Goal: Navigation & Orientation: Understand site structure

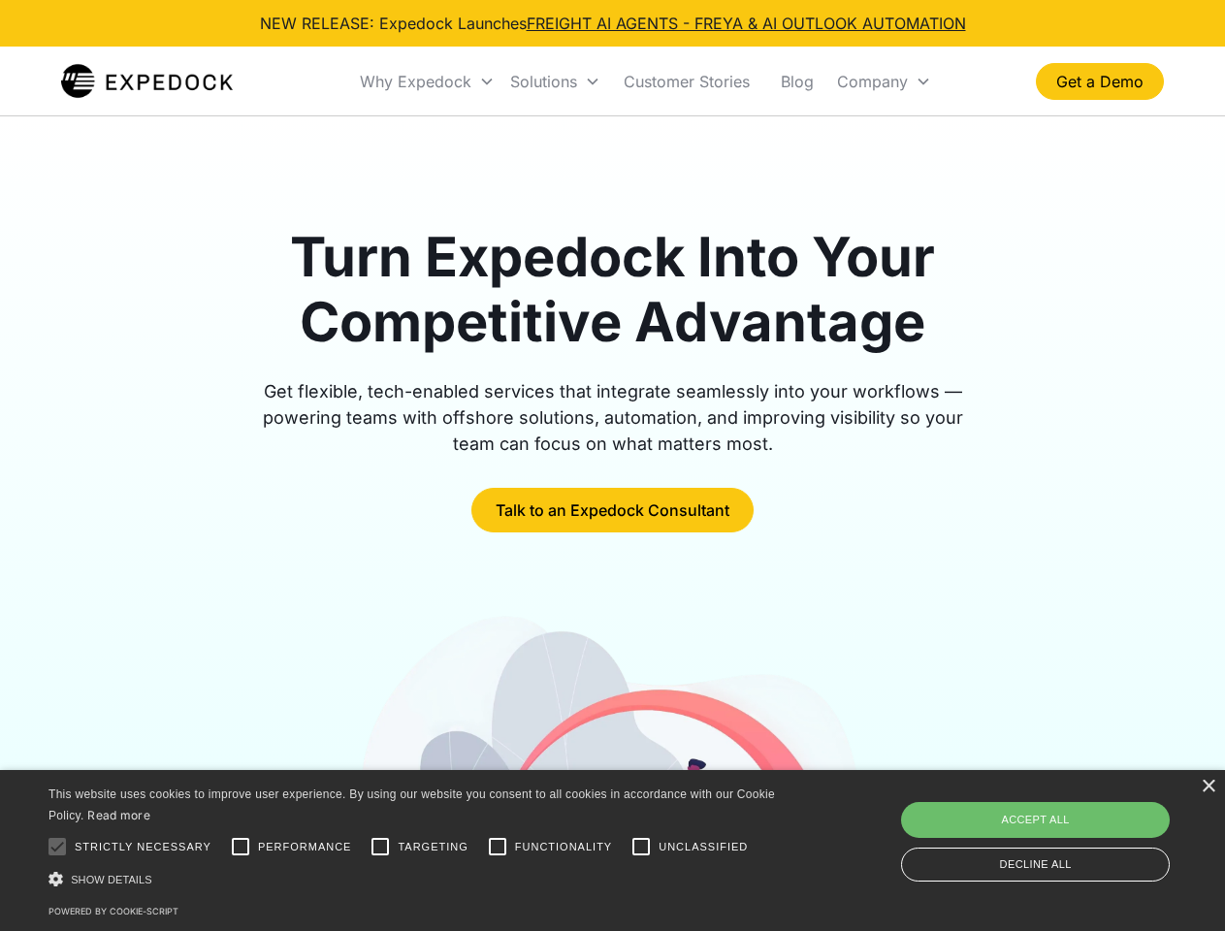
click at [428, 81] on div "Why Expedock" at bounding box center [416, 81] width 112 height 19
click at [555, 81] on div "Solutions" at bounding box center [543, 81] width 67 height 19
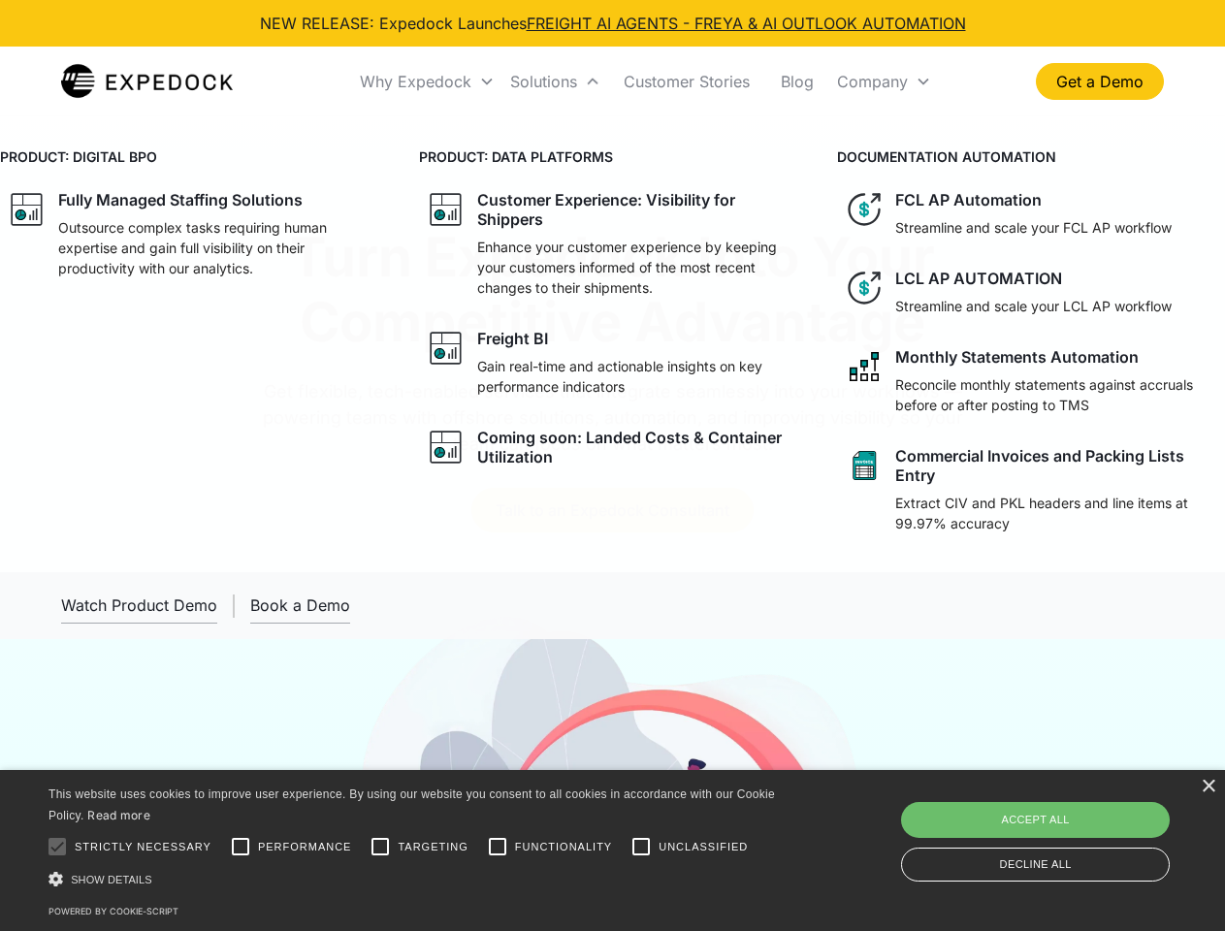
click at [883, 81] on div "Company" at bounding box center [872, 81] width 71 height 19
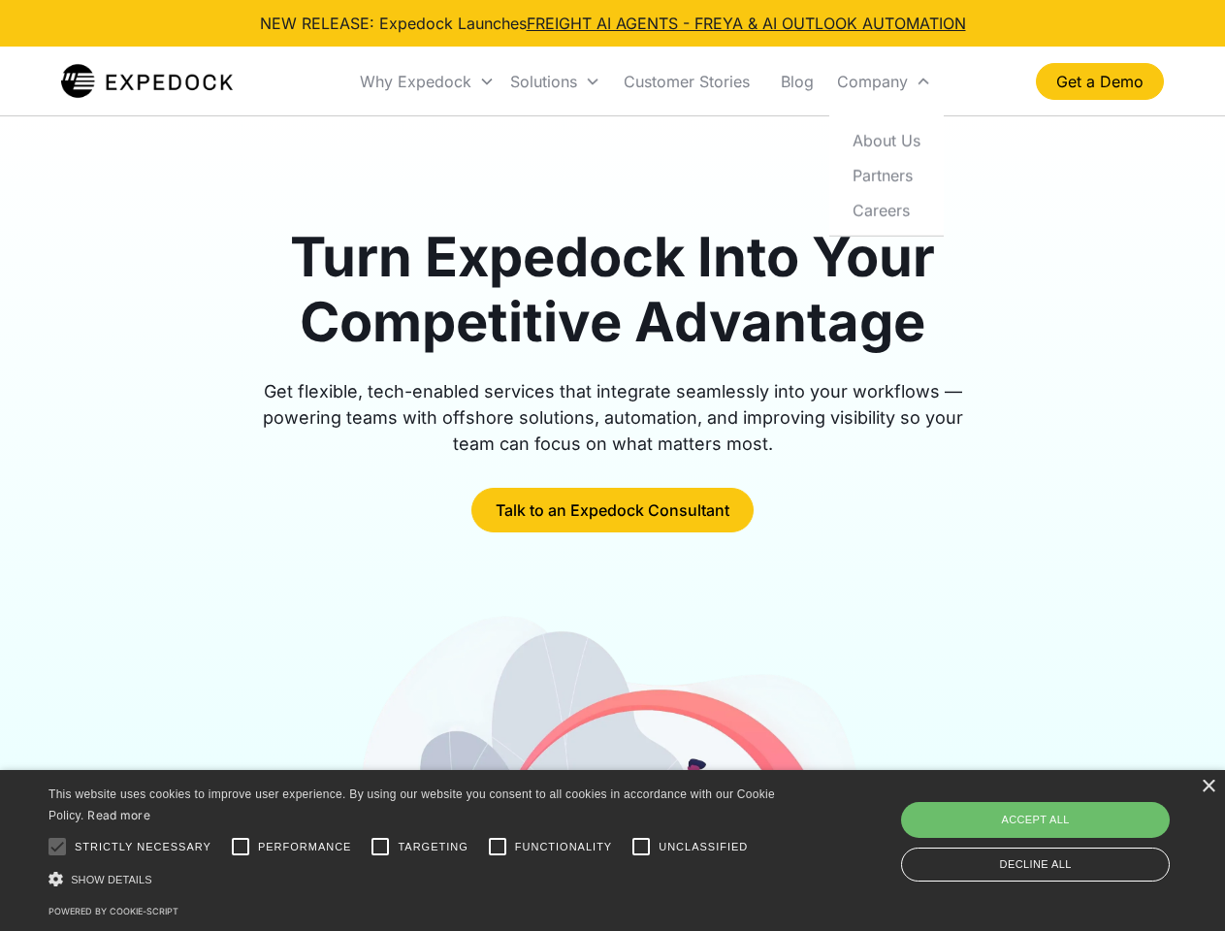
click at [57, 847] on div at bounding box center [57, 846] width 39 height 39
click at [241, 847] on input "Performance" at bounding box center [240, 846] width 39 height 39
checkbox input "true"
click at [380, 847] on input "Targeting" at bounding box center [380, 846] width 39 height 39
checkbox input "true"
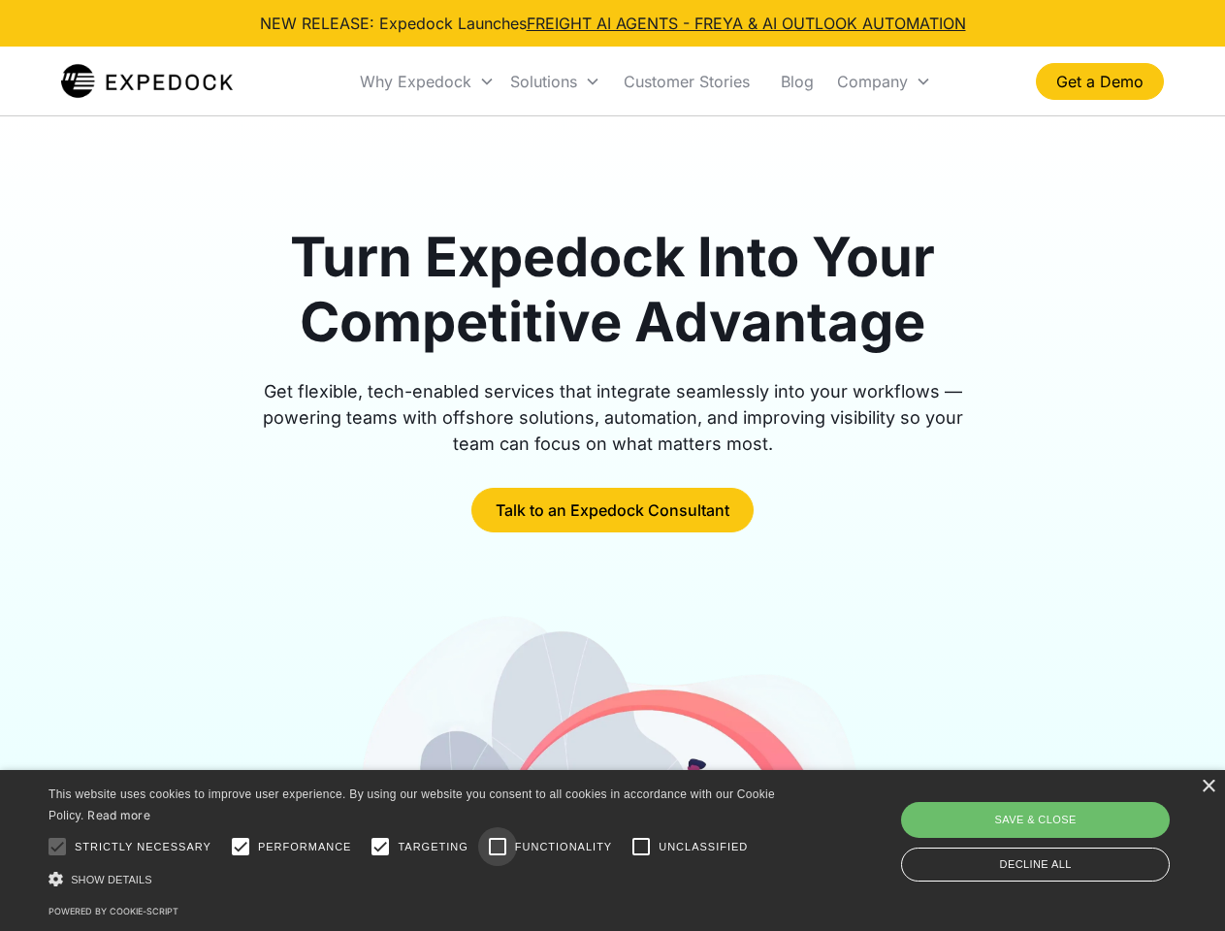
click at [497, 847] on input "Functionality" at bounding box center [497, 846] width 39 height 39
checkbox input "true"
click at [641, 847] on input "Unclassified" at bounding box center [641, 846] width 39 height 39
checkbox input "true"
click at [415, 879] on div "Show details Hide details" at bounding box center [414, 879] width 733 height 20
